Goal: Task Accomplishment & Management: Manage account settings

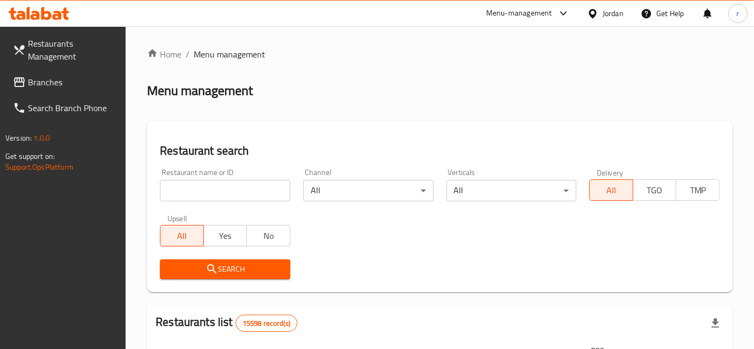
click at [593, 11] on div at bounding box center [377, 174] width 754 height 349
click at [593, 11] on icon at bounding box center [592, 13] width 11 height 11
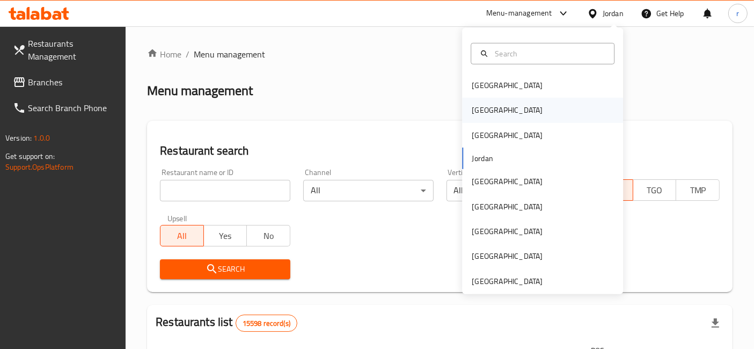
click at [513, 105] on div "[GEOGRAPHIC_DATA]" at bounding box center [542, 110] width 161 height 25
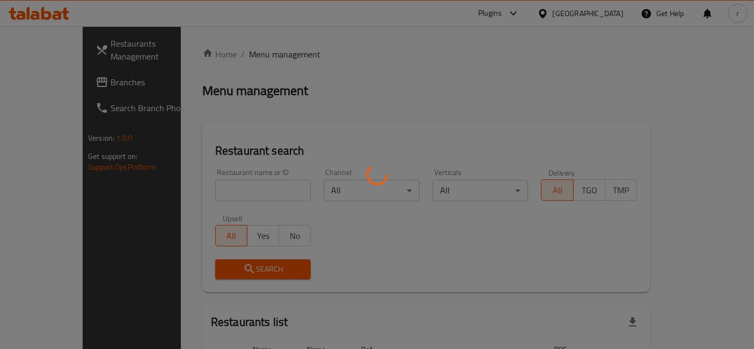
click at [78, 83] on div at bounding box center [377, 174] width 754 height 349
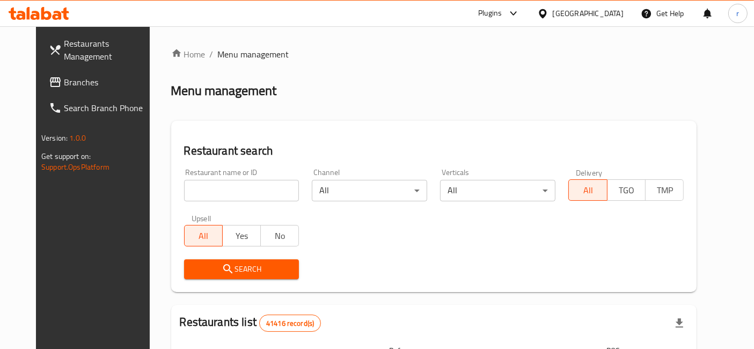
click at [64, 80] on span "Branches" at bounding box center [109, 82] width 90 height 13
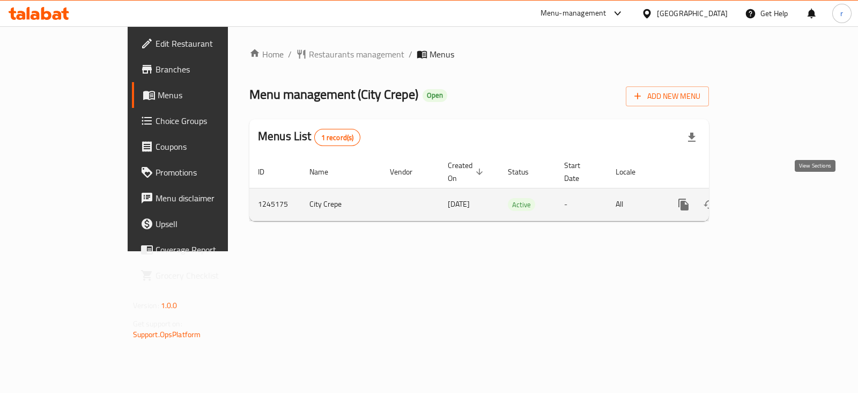
click at [768, 198] on icon "enhanced table" at bounding box center [761, 204] width 13 height 13
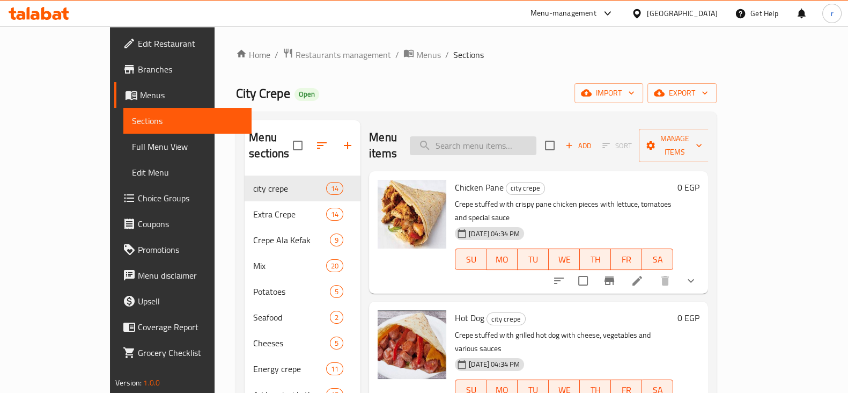
click at [516, 142] on input "search" at bounding box center [473, 145] width 127 height 19
paste input "Zinger Supreme Crepe"
type input "Zinger Supreme Crepe"
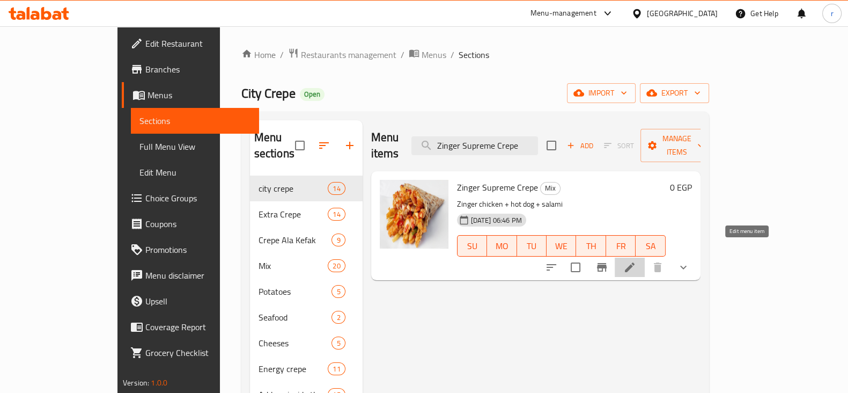
click at [635, 262] on icon at bounding box center [630, 267] width 10 height 10
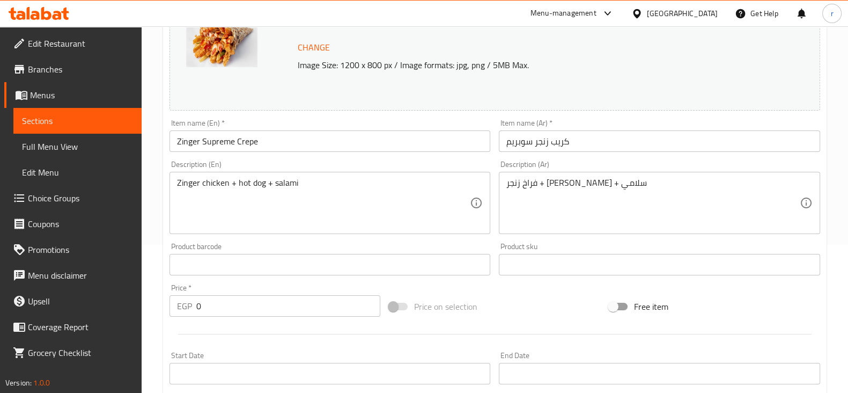
scroll to position [32, 0]
